Goal: Communication & Community: Ask a question

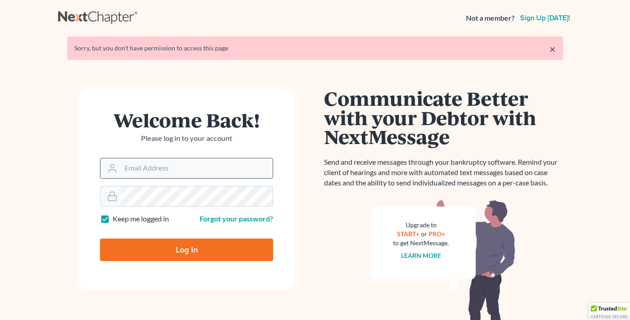
click at [179, 166] on input "Email Address" at bounding box center [197, 169] width 152 height 20
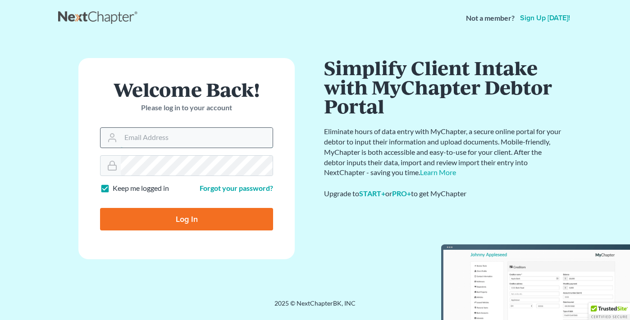
click at [181, 138] on input "Email Address" at bounding box center [197, 138] width 152 height 20
type input "[PERSON_NAME][EMAIL_ADDRESS][DOMAIN_NAME]"
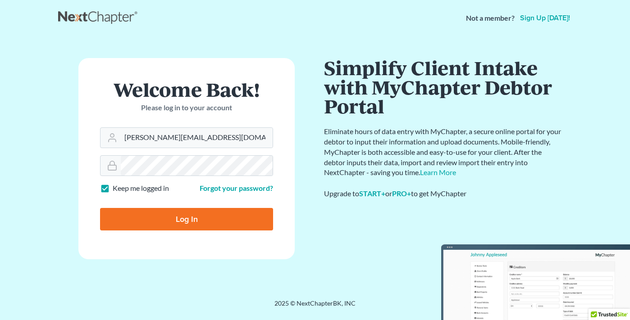
click at [192, 217] on input "Log In" at bounding box center [186, 219] width 173 height 23
type input "Thinking..."
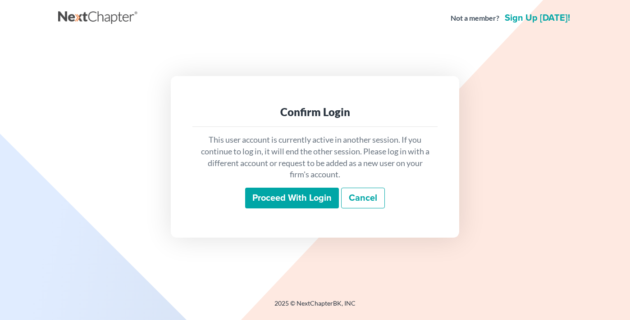
click at [316, 199] on input "Proceed with login" at bounding box center [292, 198] width 94 height 21
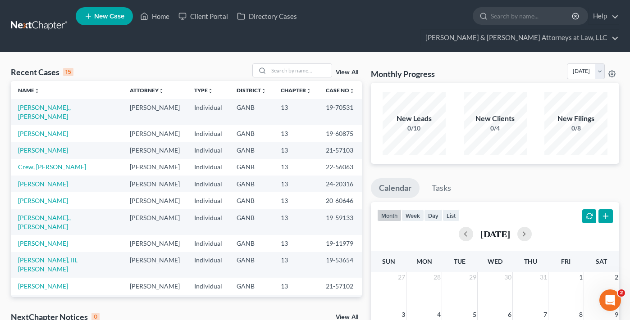
click at [612, 298] on icon "Open Intercom Messenger" at bounding box center [610, 300] width 15 height 15
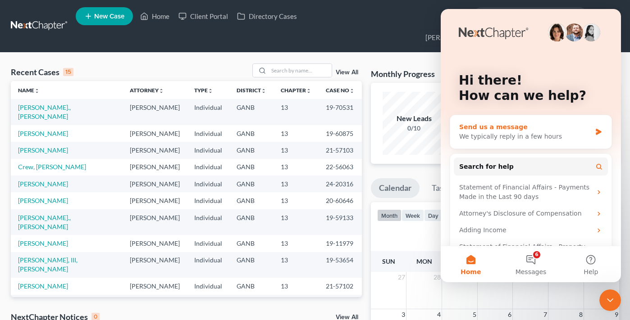
click at [524, 140] on div "We typically reply in a few hours" at bounding box center [525, 136] width 132 height 9
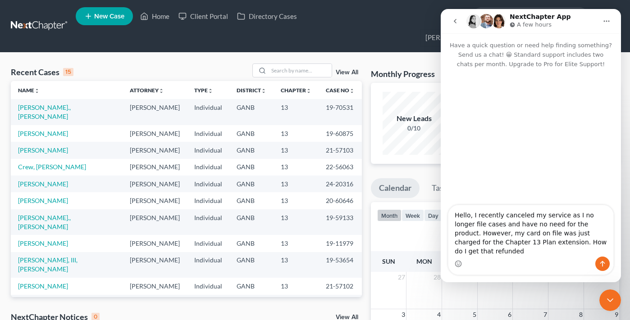
type textarea "Hello, I recently canceled my service as I no longer file cases and have no nee…"
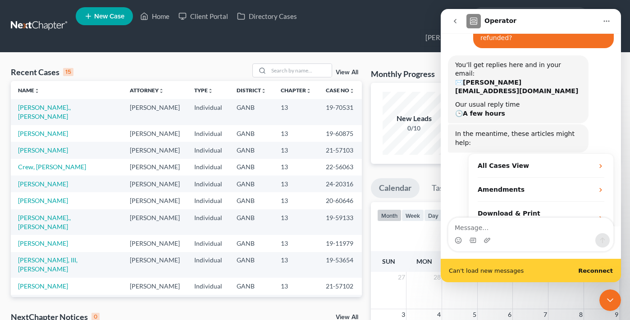
scroll to position [100, 0]
